Goal: Check status: Check status

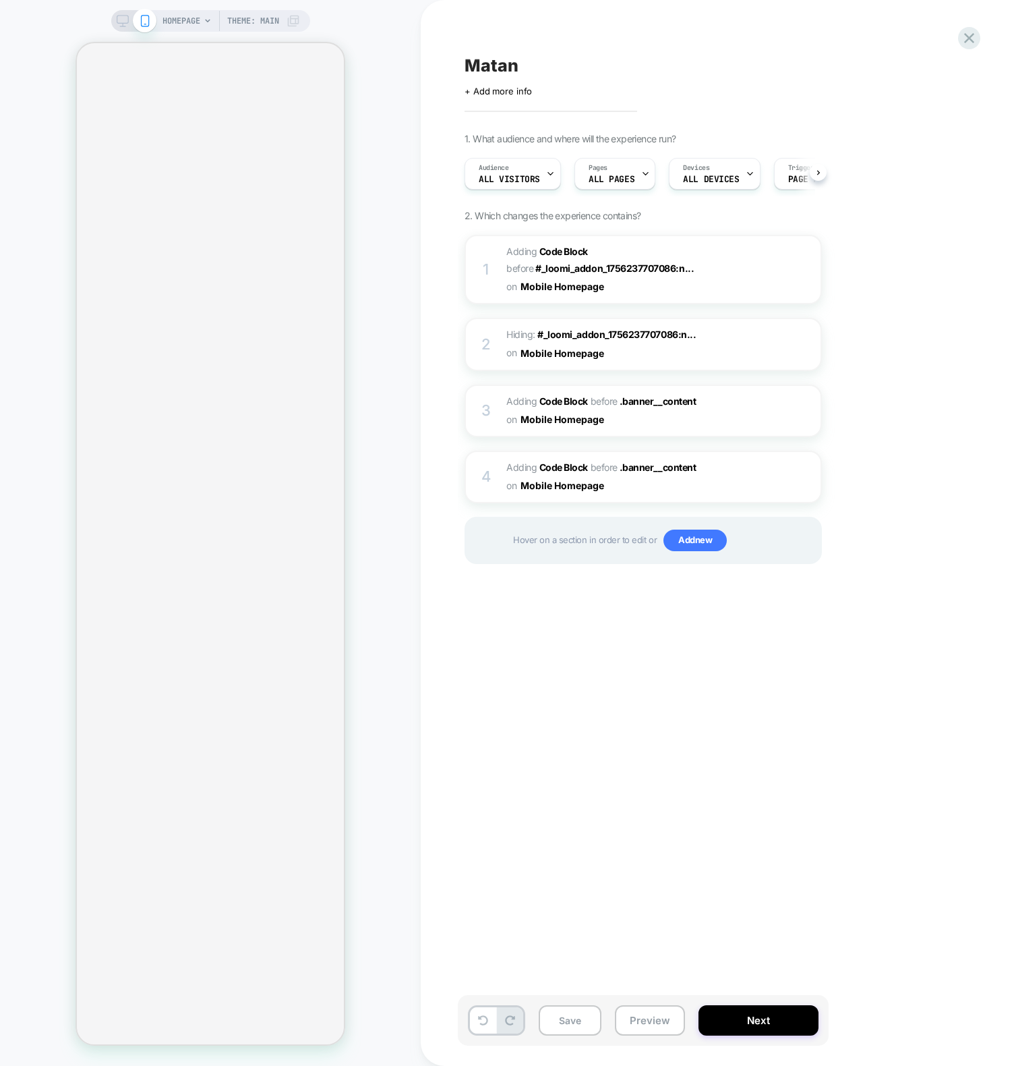
scroll to position [0, 1]
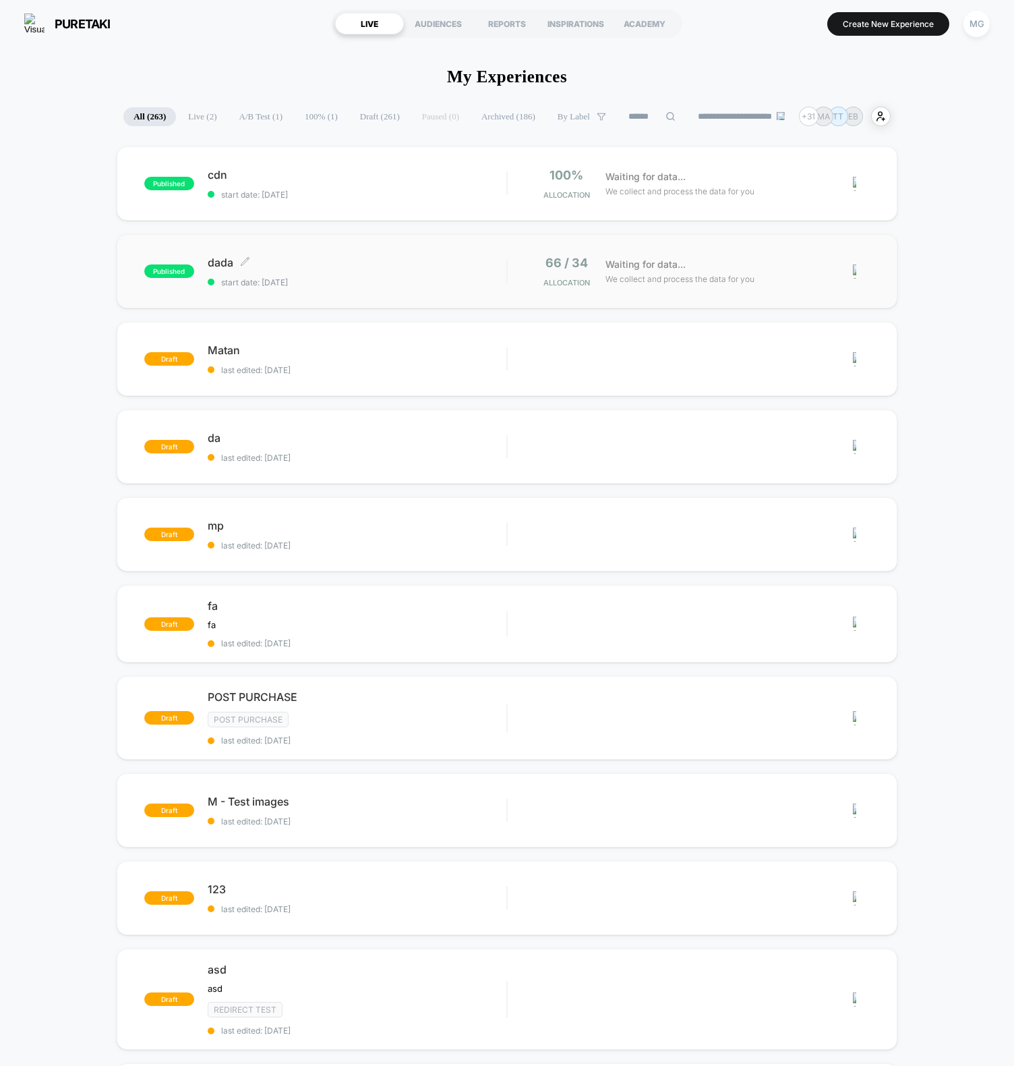
click at [348, 273] on div "dada Click to edit experience details Click to edit experience details start da…" at bounding box center [357, 272] width 299 height 32
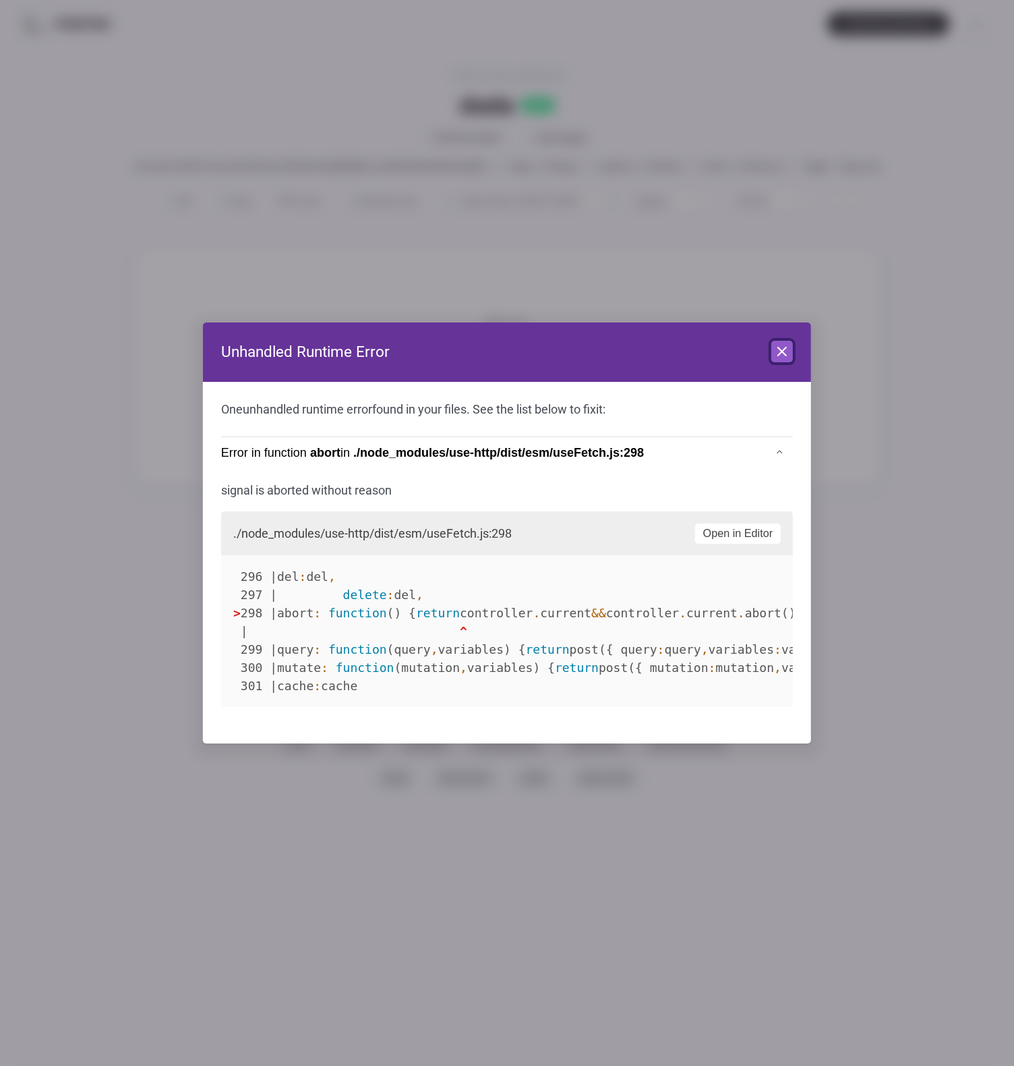
click at [782, 353] on icon at bounding box center [782, 351] width 16 height 16
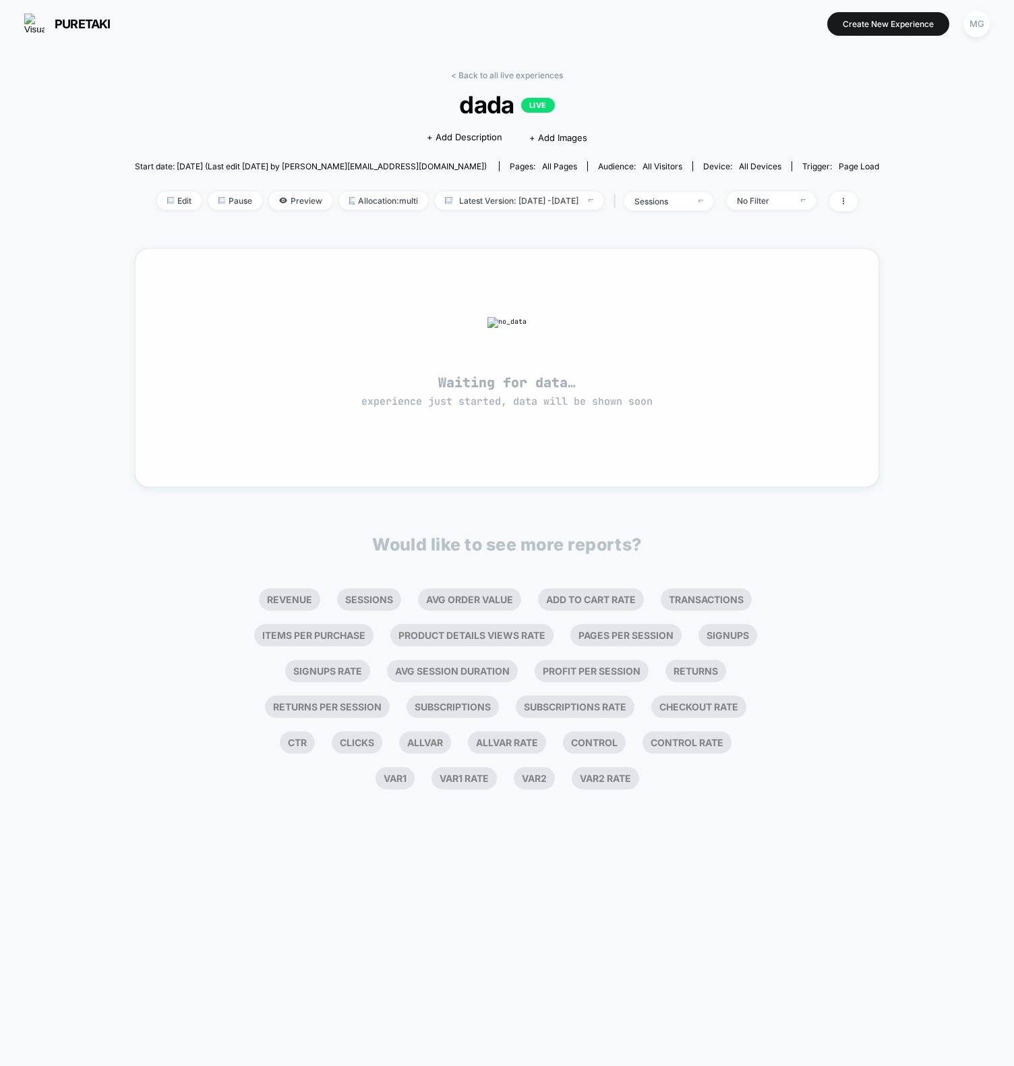
drag, startPoint x: 119, startPoint y: 306, endPoint x: 598, endPoint y: 419, distance: 491.5
click at [671, 459] on div "< Back to all live experiences dada LIVE Click to edit experience details + Add…" at bounding box center [507, 556] width 1014 height 1018
drag, startPoint x: 598, startPoint y: 419, endPoint x: 210, endPoint y: 283, distance: 410.8
click at [217, 287] on div "Waiting for data… experience just started, data will be shown soon" at bounding box center [507, 367] width 696 height 190
drag, startPoint x: 243, startPoint y: 289, endPoint x: 514, endPoint y: 181, distance: 291.2
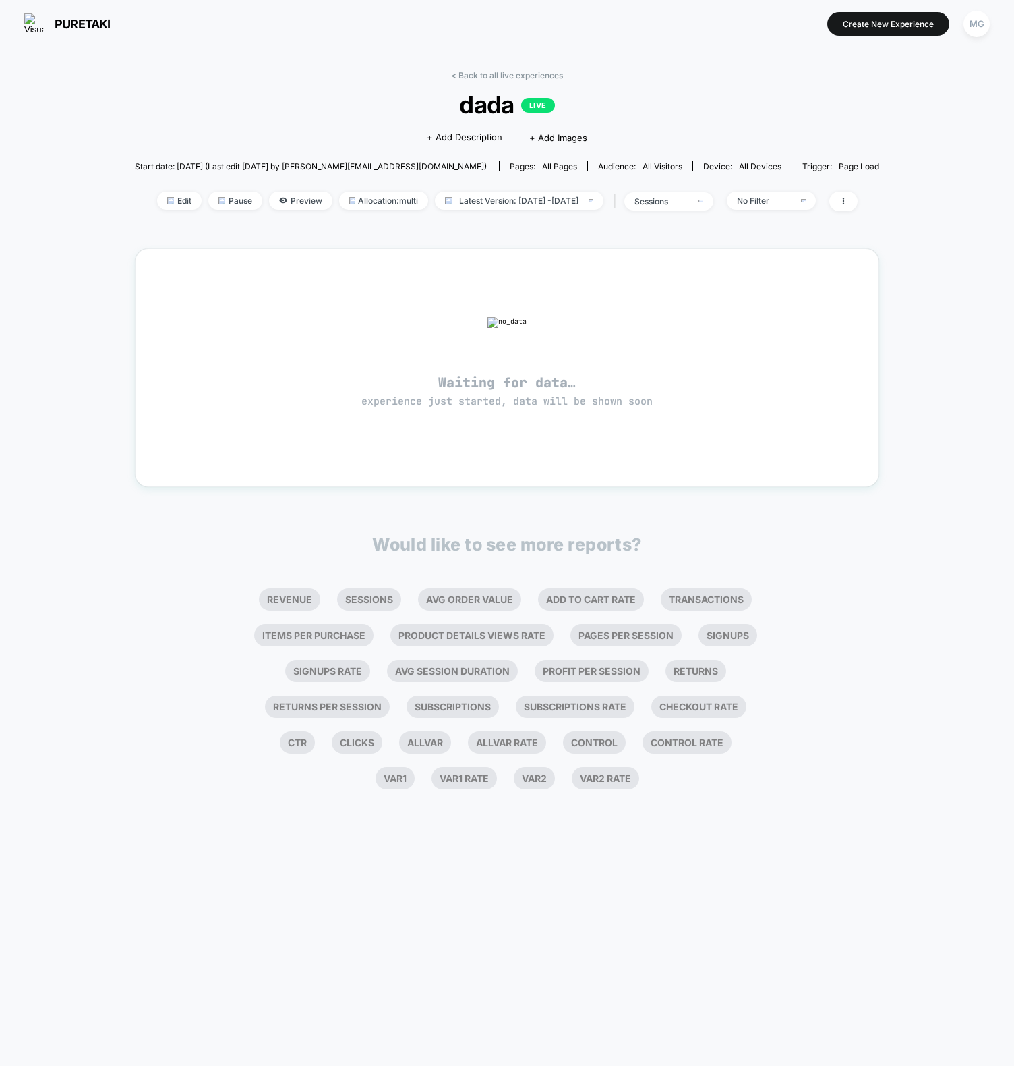
click at [539, 379] on div "Waiting for data… experience just started, data will be shown soon" at bounding box center [507, 367] width 696 height 190
click at [513, 84] on div "< Back to all live experiences dada LIVE Click to edit experience details + Add…" at bounding box center [507, 149] width 745 height 158
click at [508, 72] on link "< Back to all live experiences" at bounding box center [507, 75] width 112 height 10
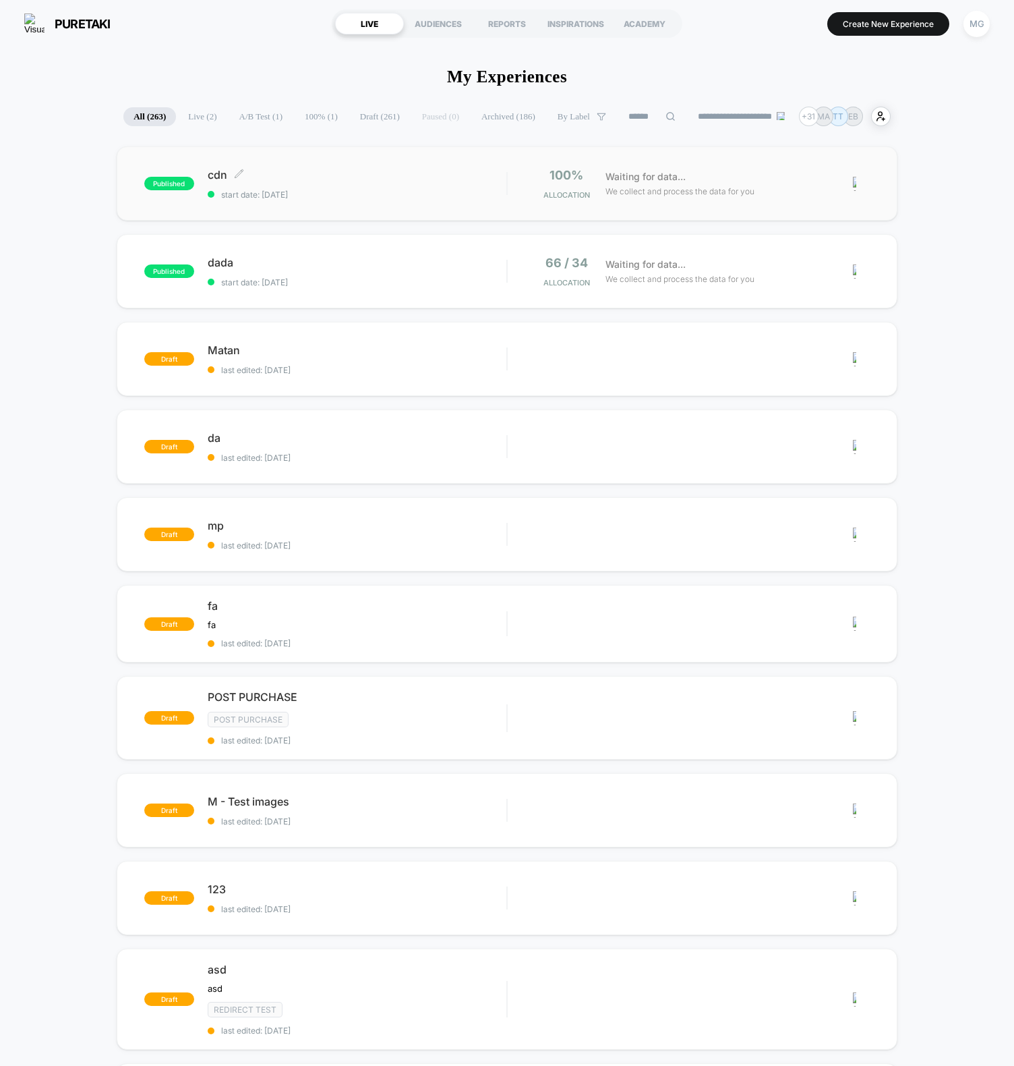
click at [297, 190] on span "start date: [DATE]" at bounding box center [357, 195] width 299 height 10
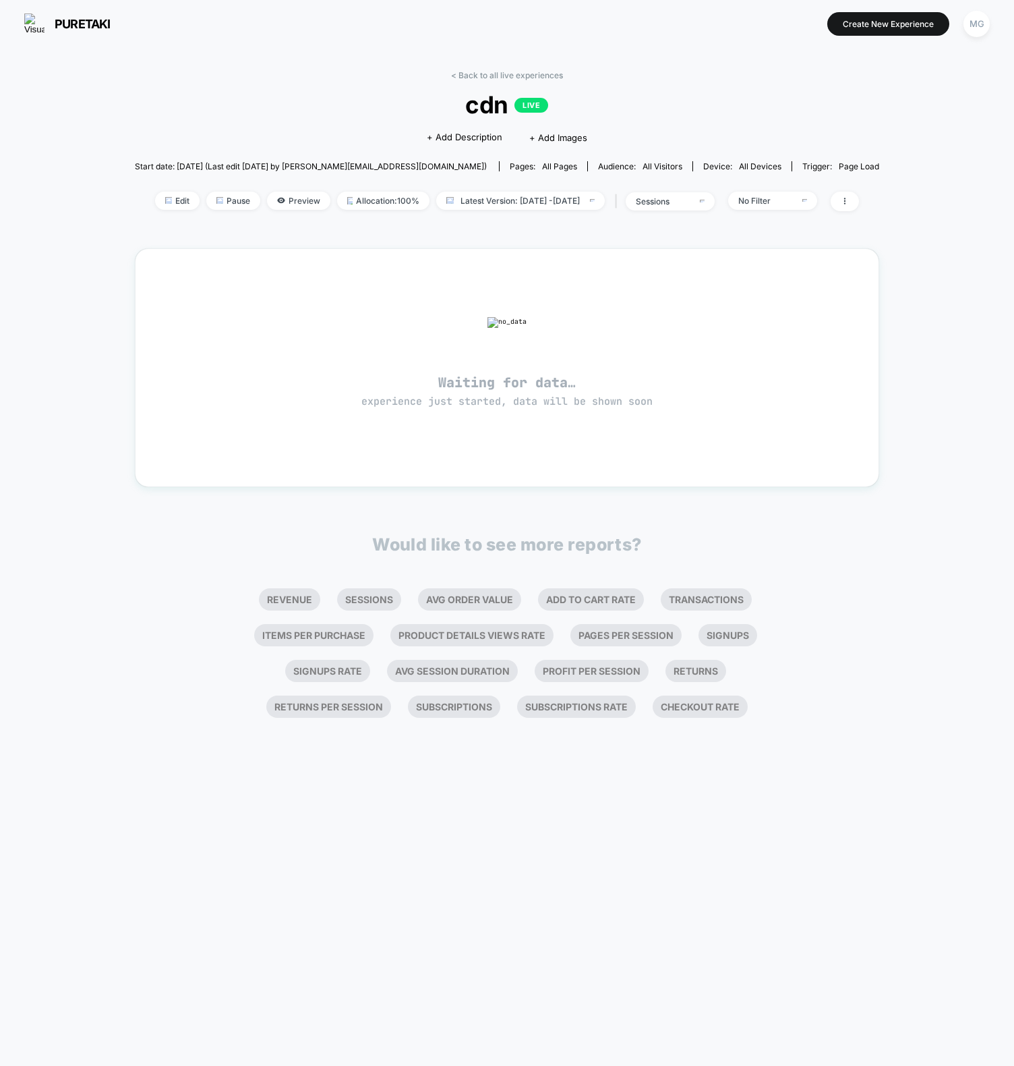
drag, startPoint x: 350, startPoint y: 352, endPoint x: 387, endPoint y: 221, distance: 136.7
click at [676, 453] on div "Waiting for data… experience just started, data will be shown soon" at bounding box center [507, 367] width 696 height 190
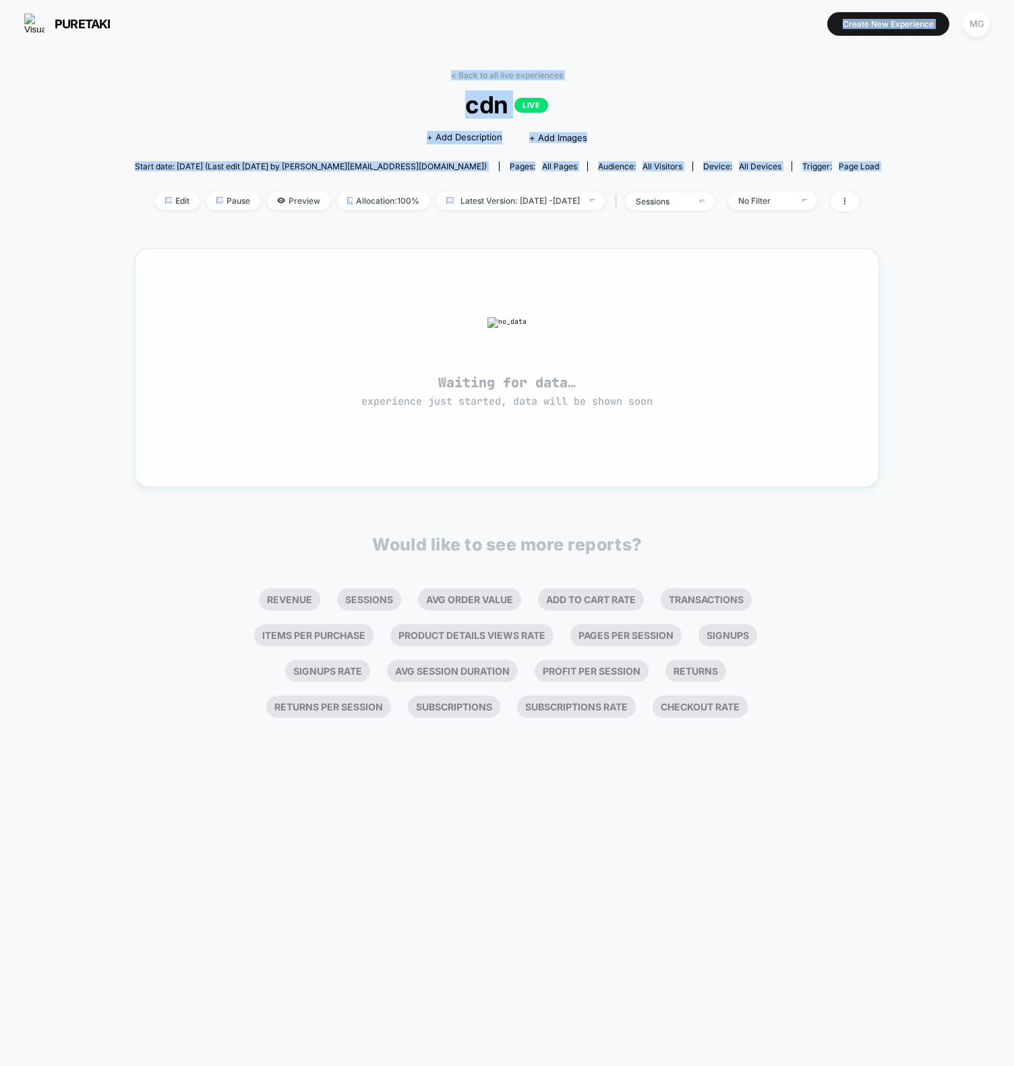
drag, startPoint x: 82, startPoint y: 46, endPoint x: 588, endPoint y: 314, distance: 573.0
click at [648, 364] on div "puretaki [URL][DOMAIN_NAME] Create New Experience MG puretaki < Back to all liv…" at bounding box center [507, 533] width 1014 height 1066
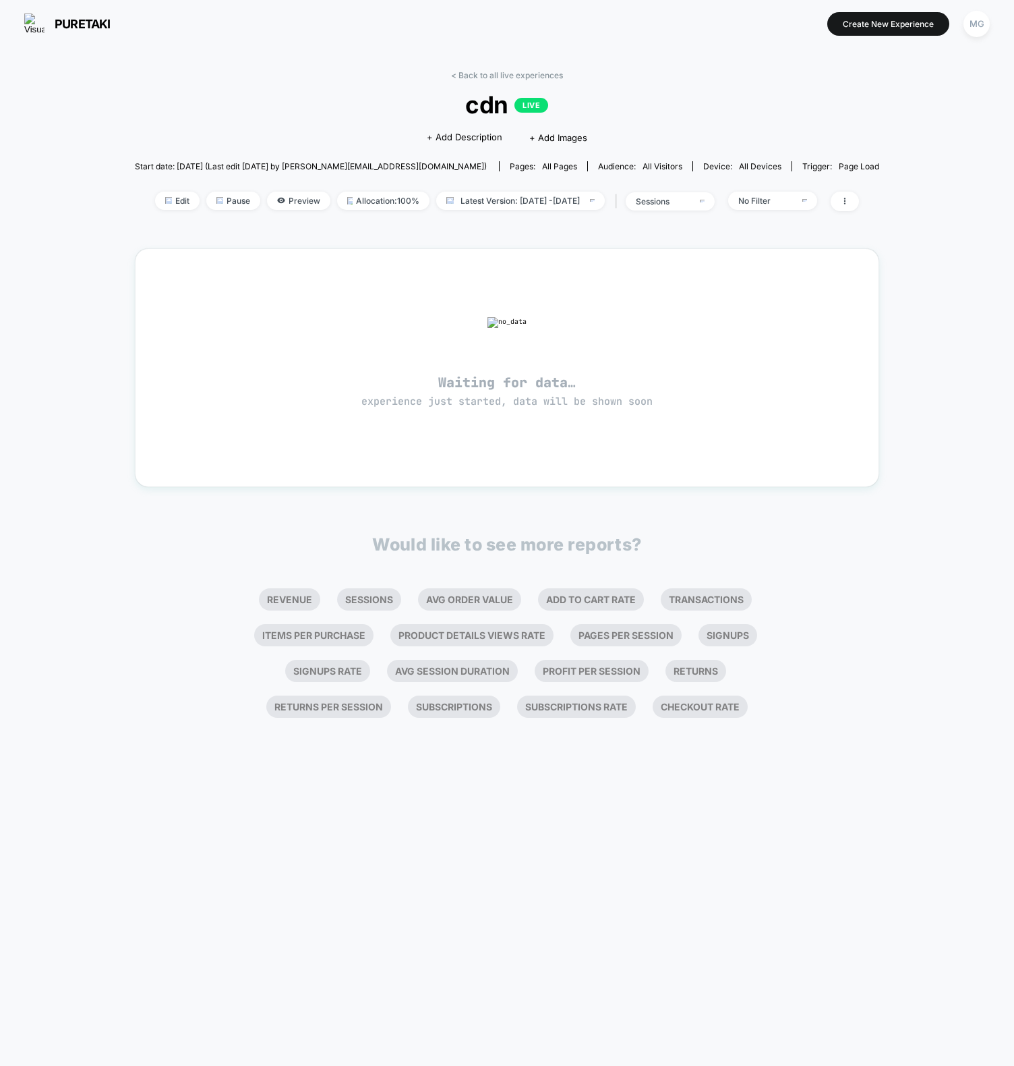
drag, startPoint x: 181, startPoint y: 71, endPoint x: 131, endPoint y: 60, distance: 51.7
click at [181, 71] on div "< Back to all live experiences cdn LIVE Click to edit experience details + Add …" at bounding box center [507, 149] width 745 height 158
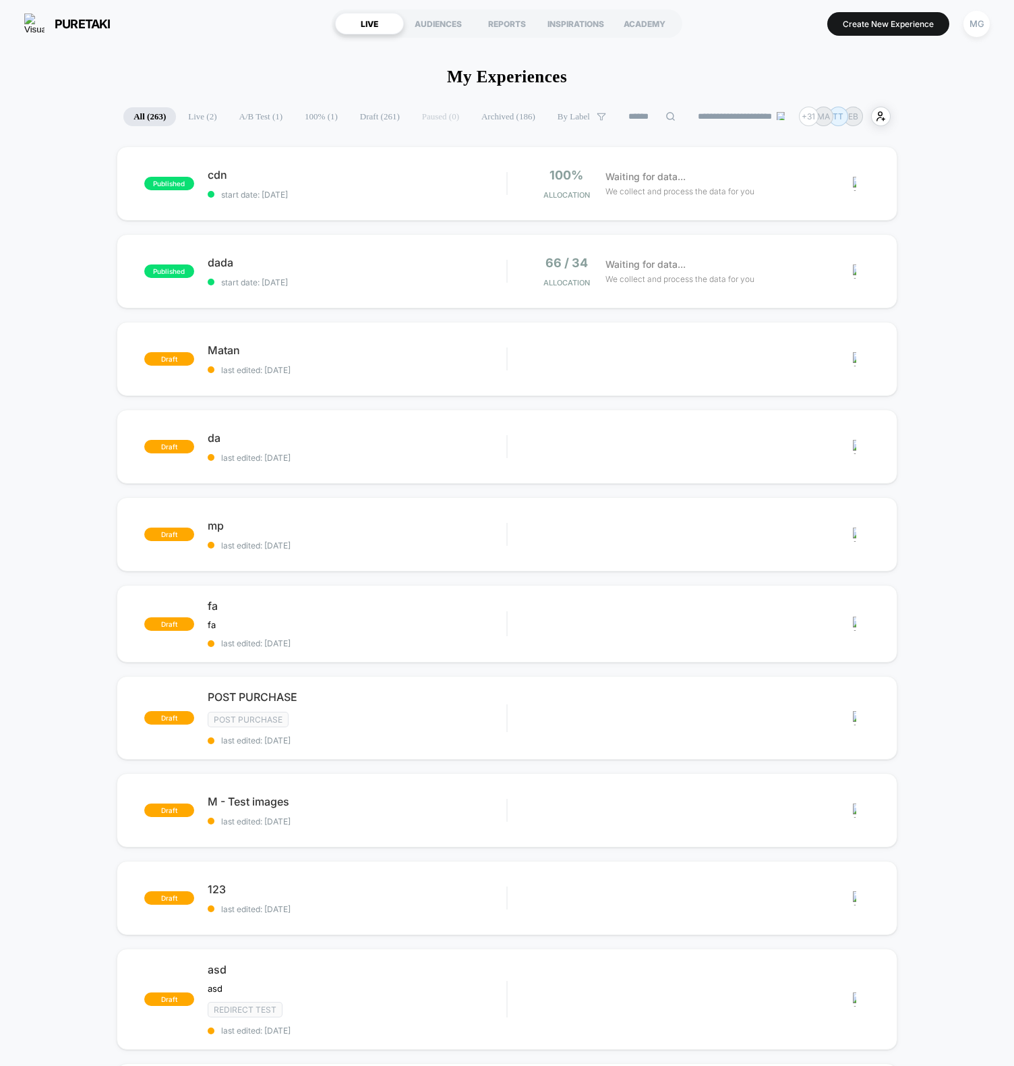
click at [30, 509] on div "published cdn start date: [DATE] 100% Allocation Waiting for data... We collect…" at bounding box center [507, 723] width 1014 height 1155
click at [4, 499] on div "published cdn start date: [DATE] 100% Allocation Waiting for data... We collect…" at bounding box center [507, 723] width 1014 height 1155
